Goal: Check status

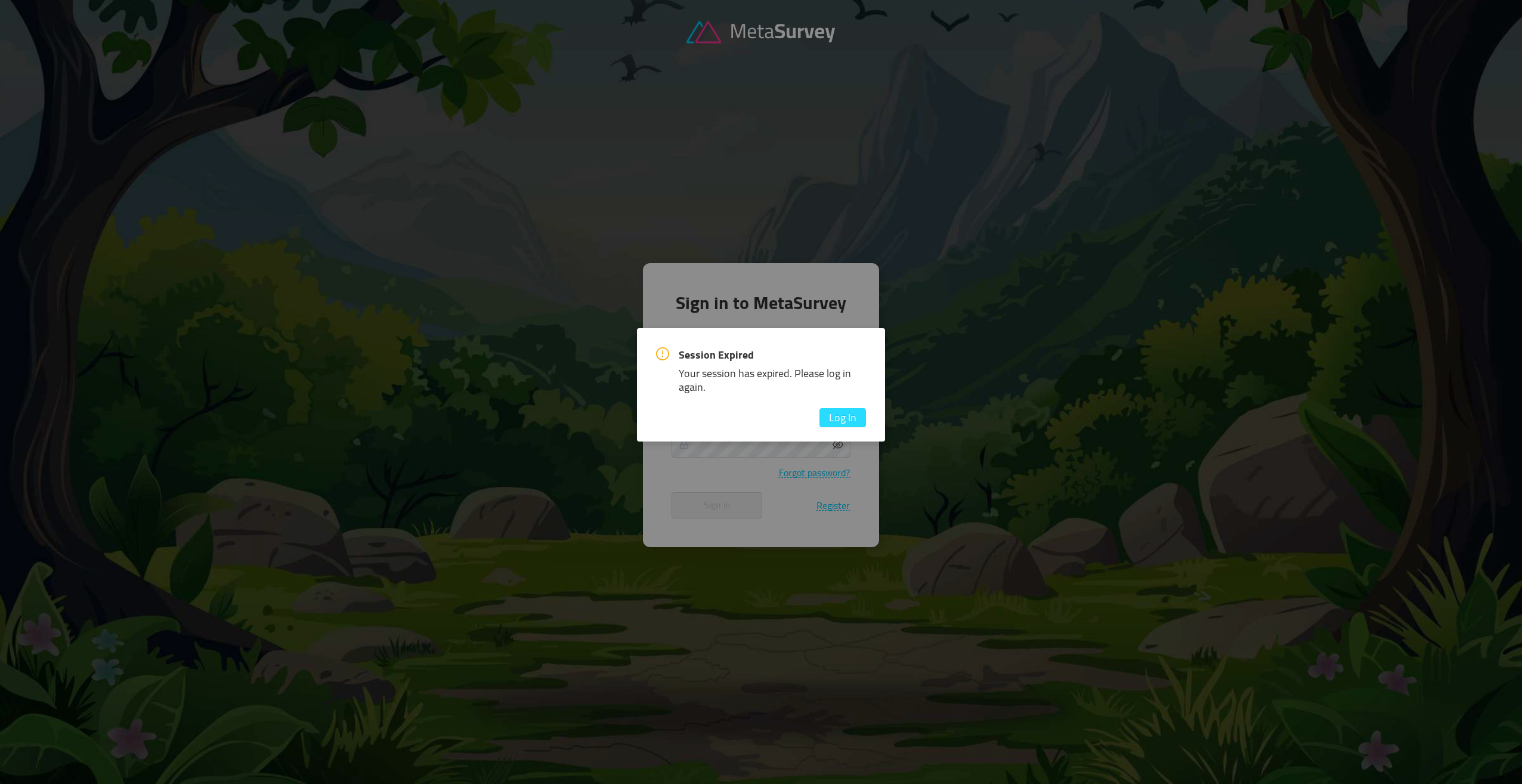
click at [857, 417] on button "Log In" at bounding box center [842, 417] width 46 height 19
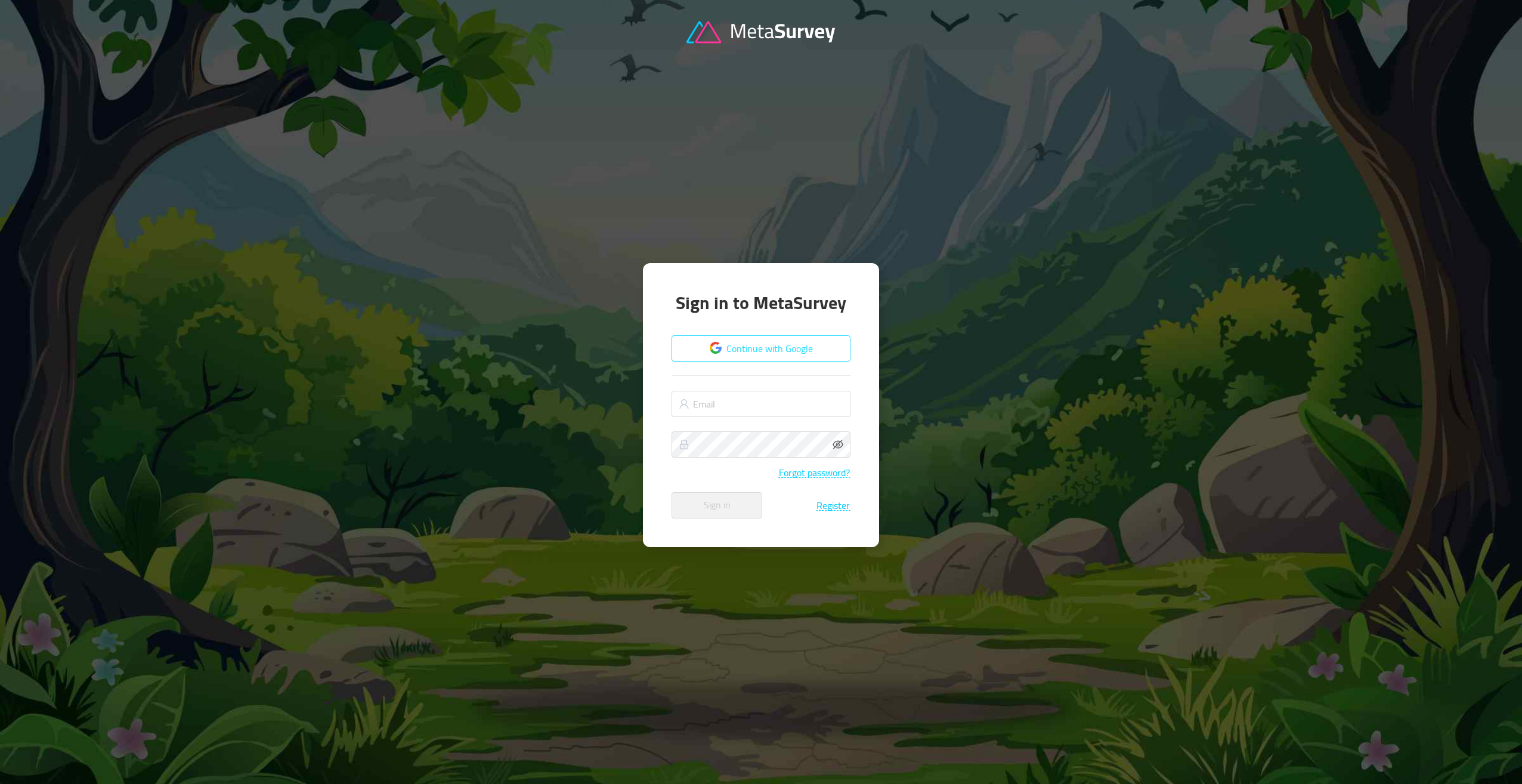
click at [772, 350] on button "Continue with Google" at bounding box center [761, 348] width 179 height 27
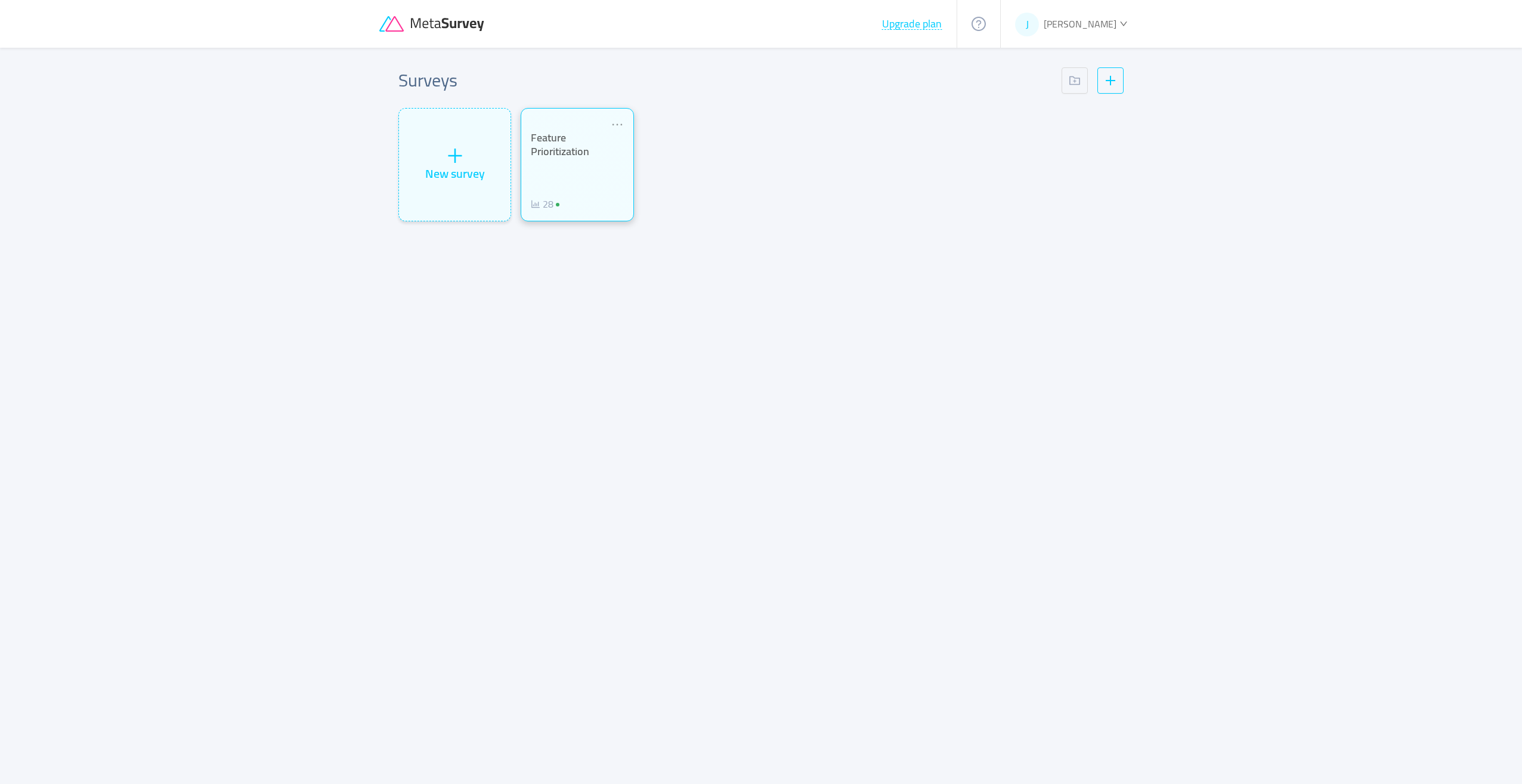
click at [608, 221] on div "Feature Prioritization 28" at bounding box center [577, 164] width 112 height 113
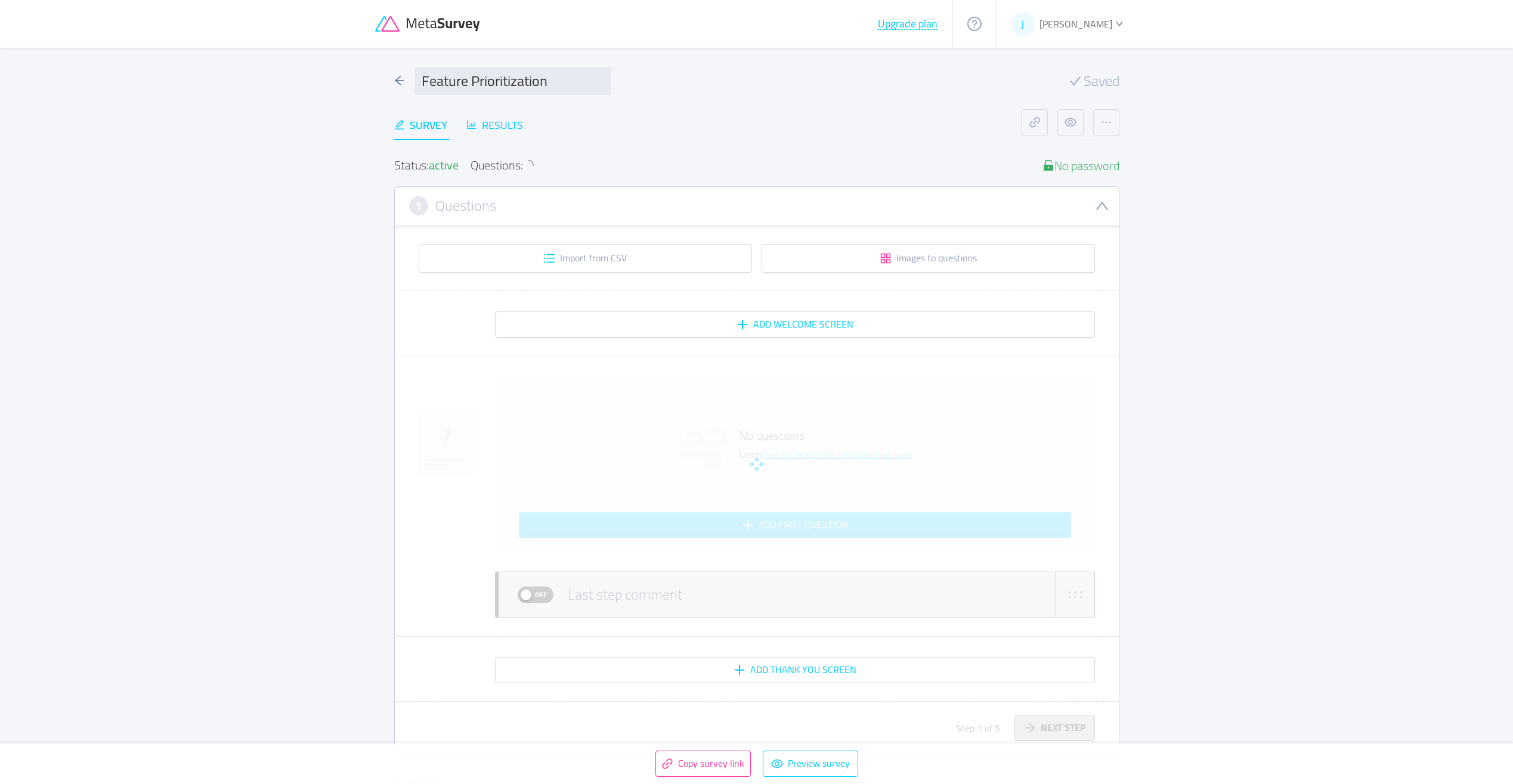
click at [504, 127] on div "Results" at bounding box center [495, 125] width 57 height 16
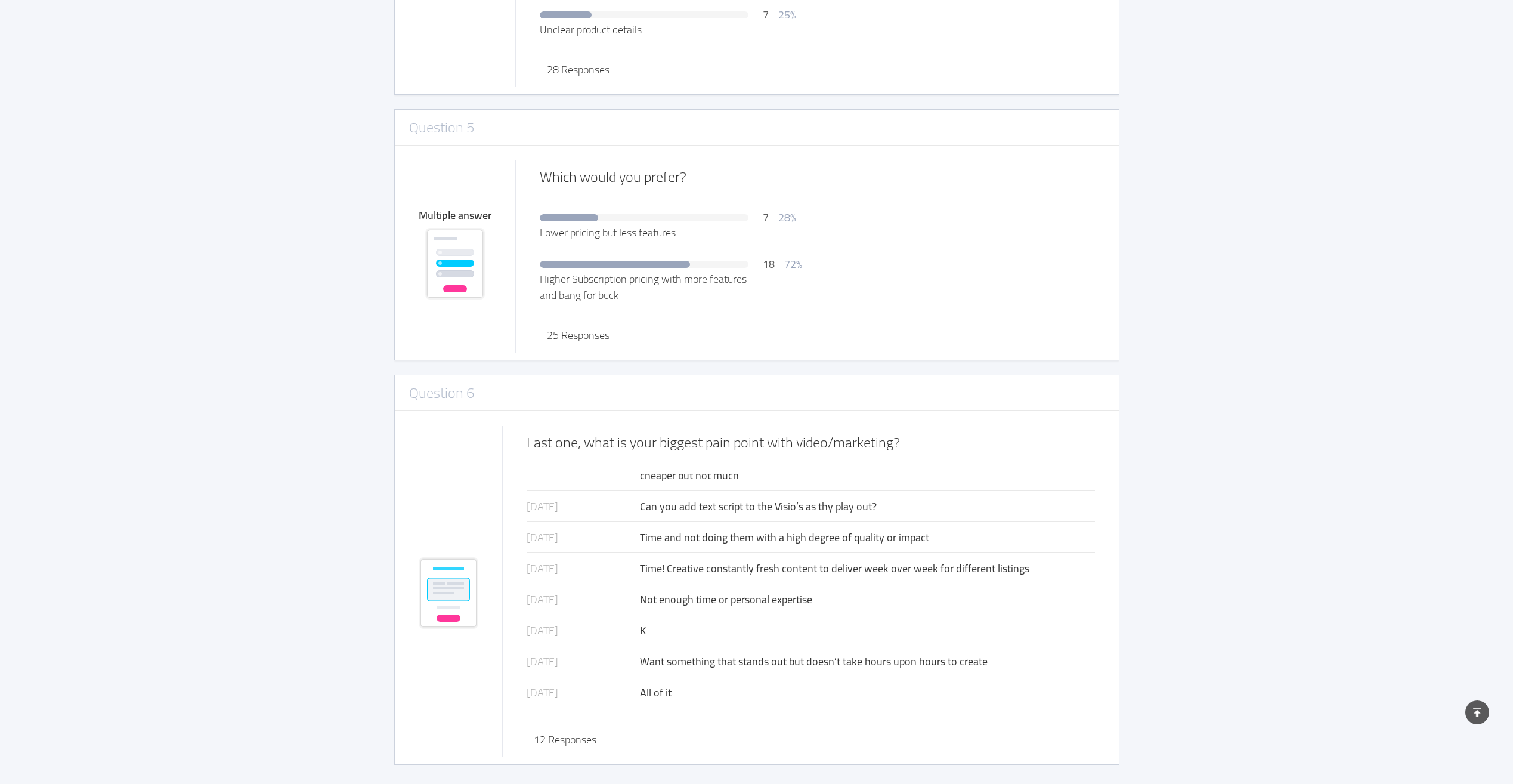
scroll to position [165, 0]
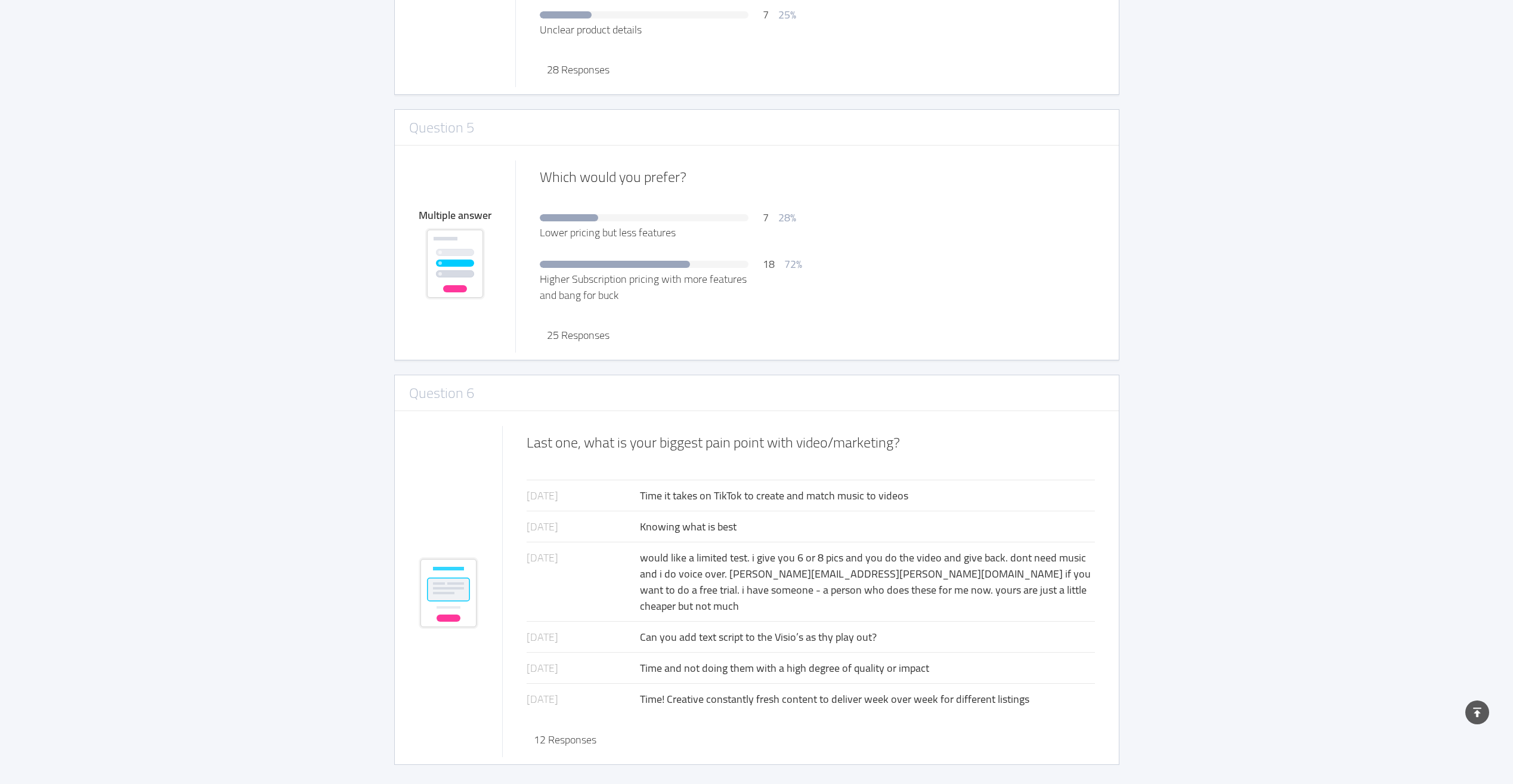
scroll to position [0, 0]
